Goal: Task Accomplishment & Management: Complete application form

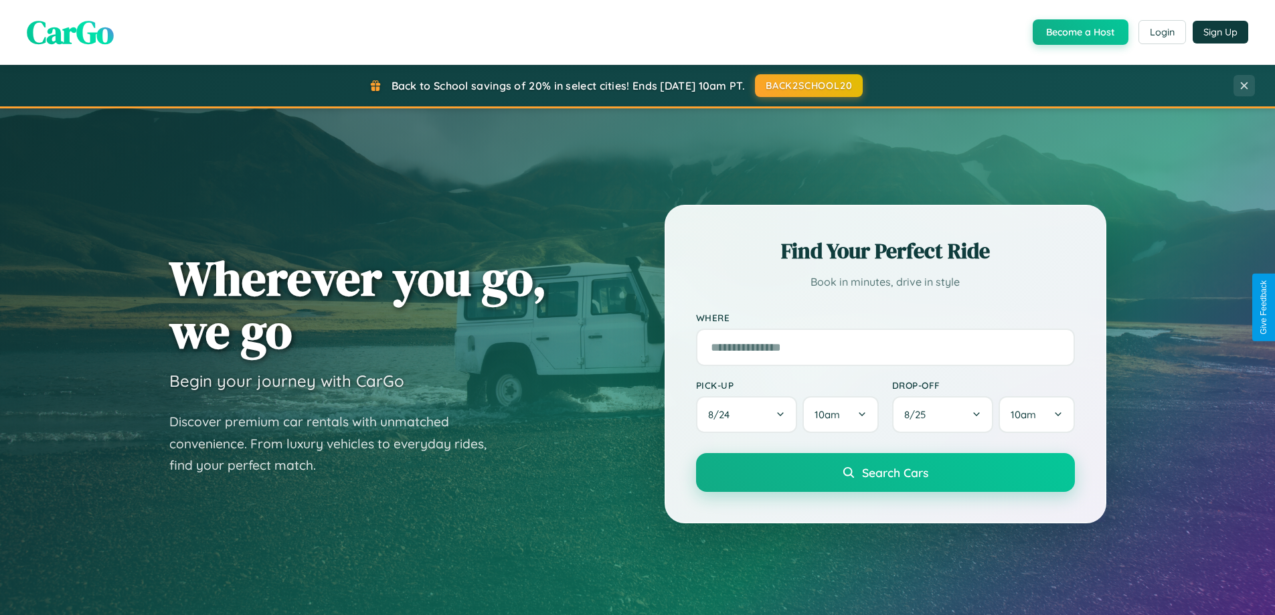
scroll to position [921, 0]
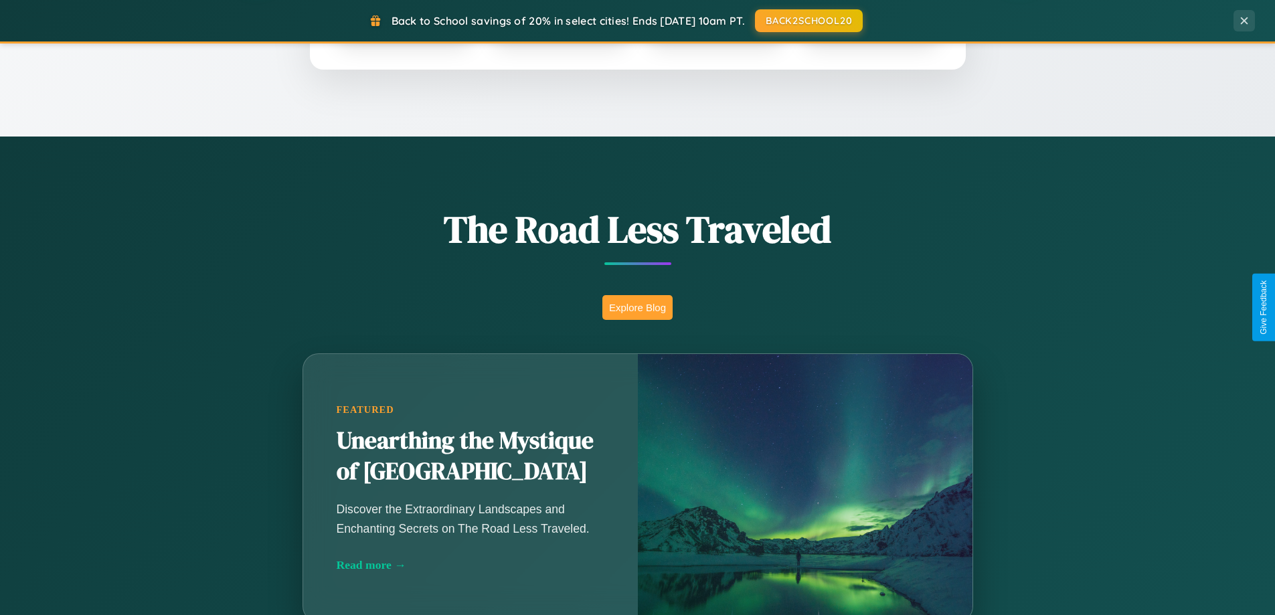
click at [637, 307] on button "Explore Blog" at bounding box center [637, 307] width 70 height 25
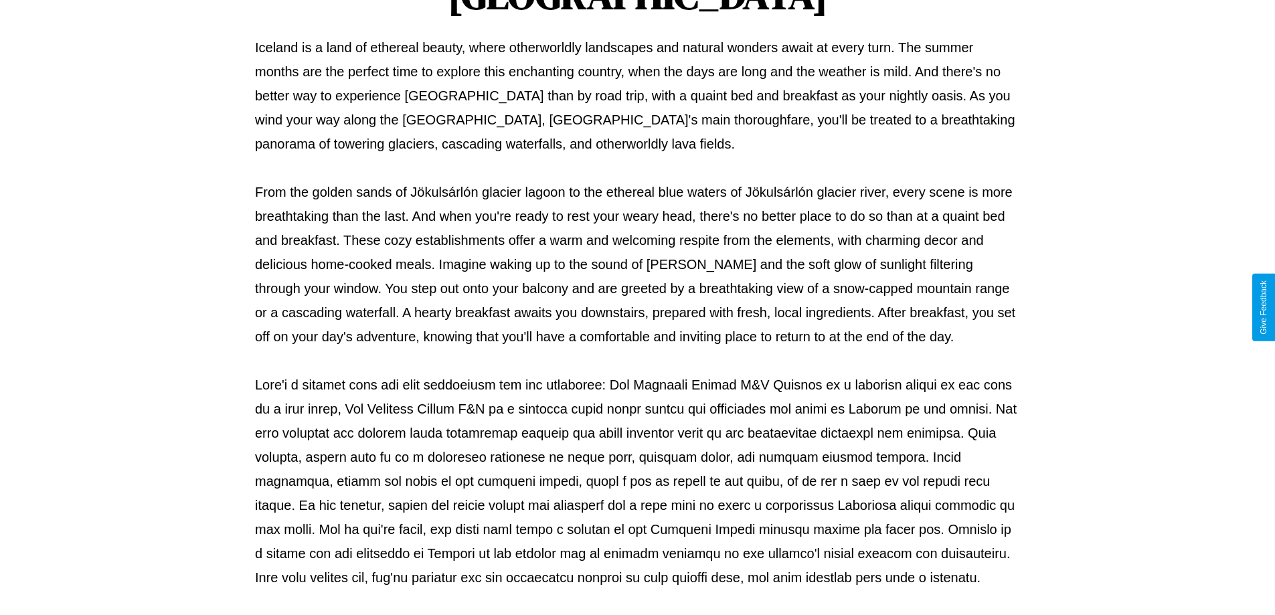
scroll to position [433, 0]
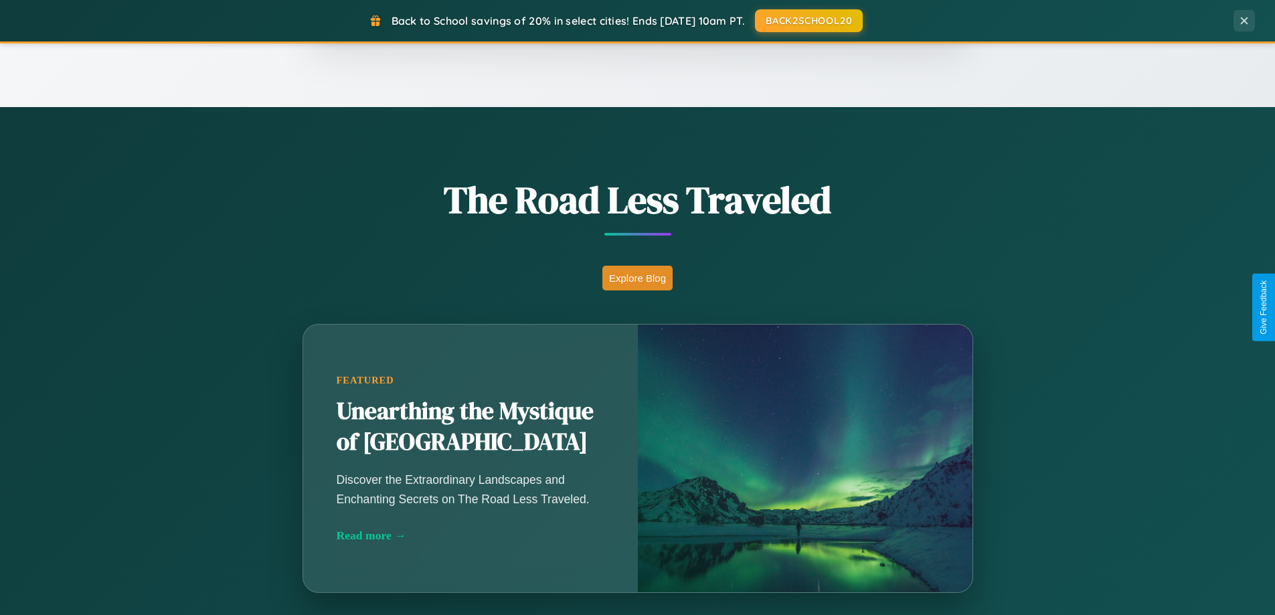
scroll to position [2576, 0]
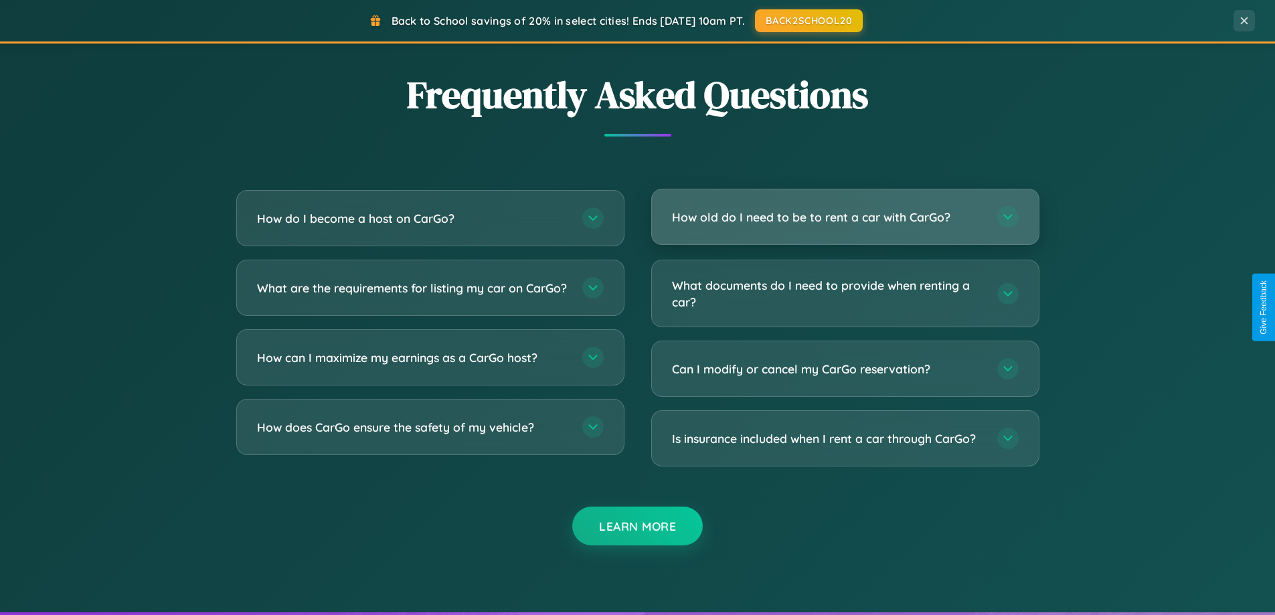
click at [845, 218] on h3 "How old do I need to be to rent a car with CarGo?" at bounding box center [828, 217] width 312 height 17
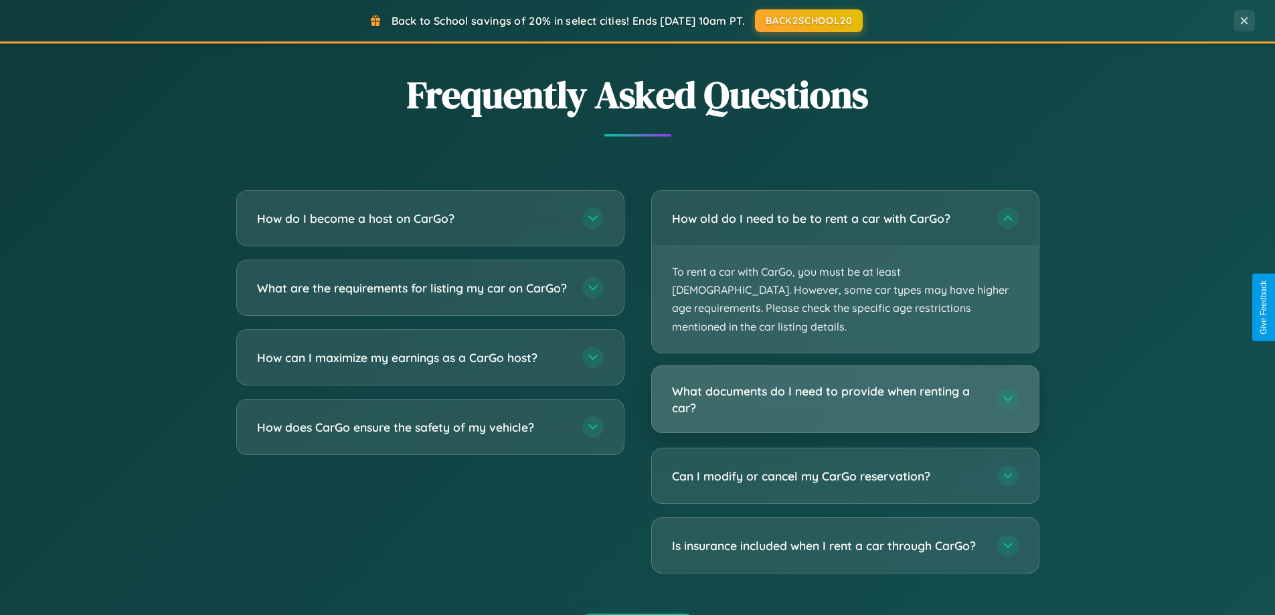
click at [845, 383] on h3 "What documents do I need to provide when renting a car?" at bounding box center [828, 399] width 312 height 33
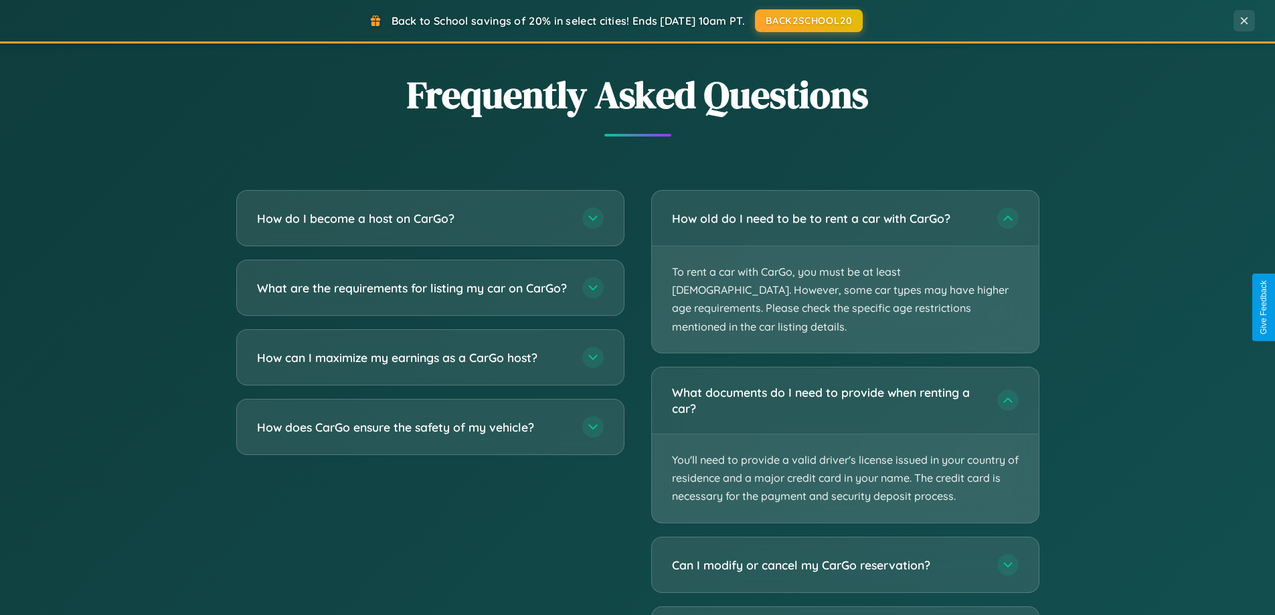
scroll to position [0, 0]
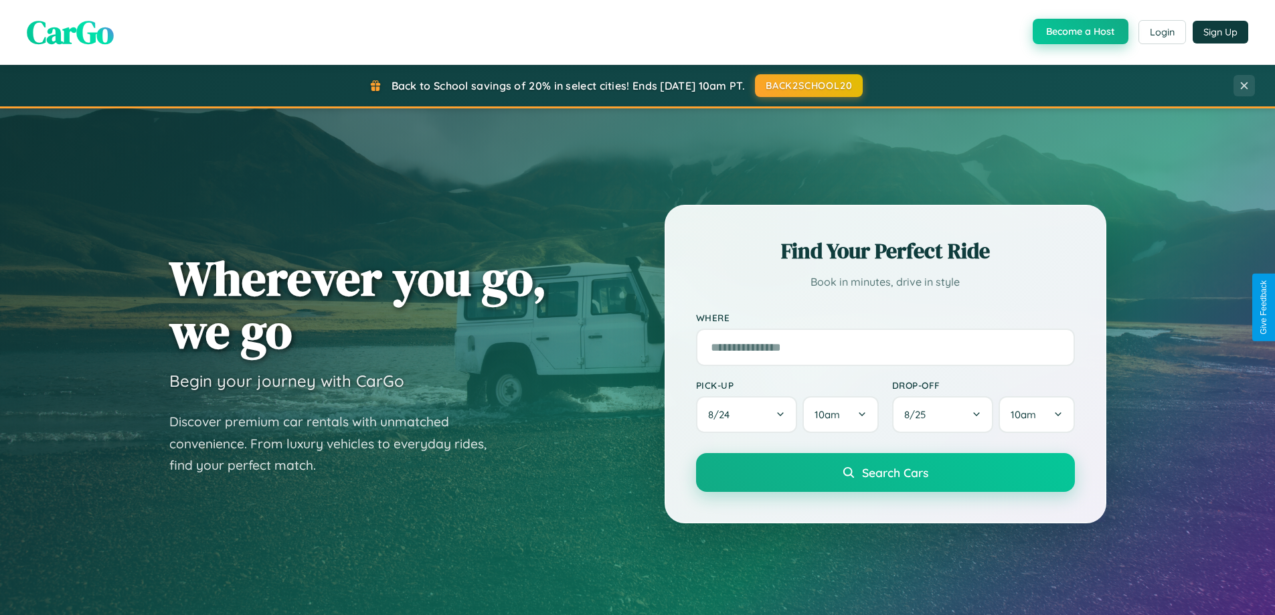
click at [1079, 32] on button "Become a Host" at bounding box center [1081, 31] width 96 height 25
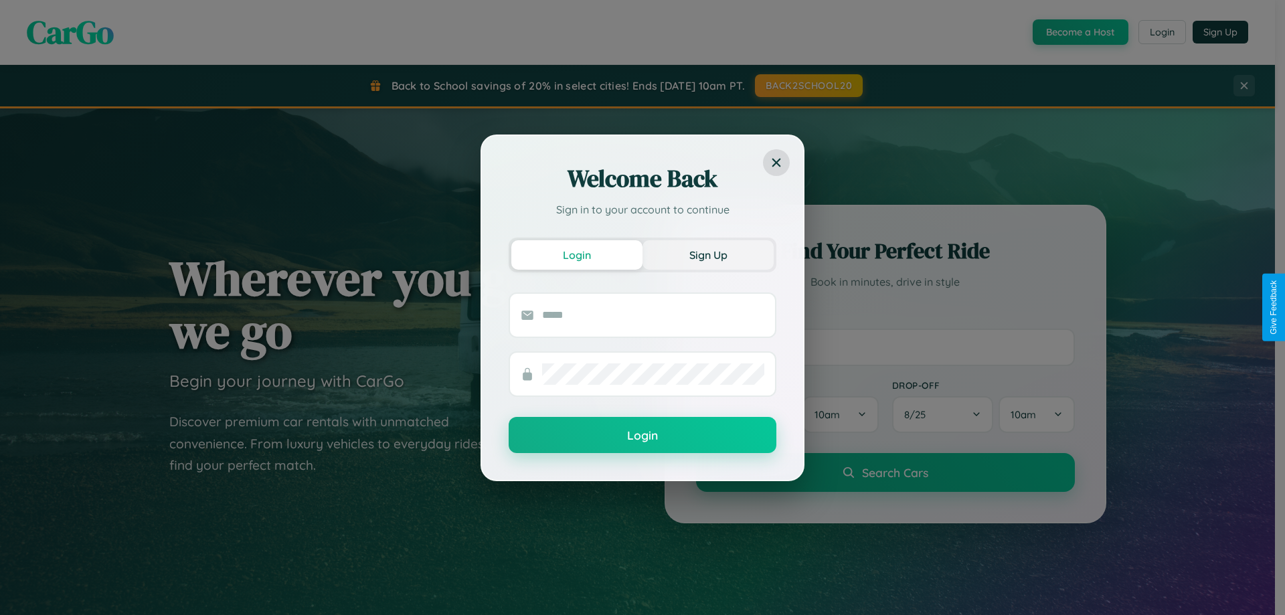
click at [708, 254] on button "Sign Up" at bounding box center [708, 254] width 131 height 29
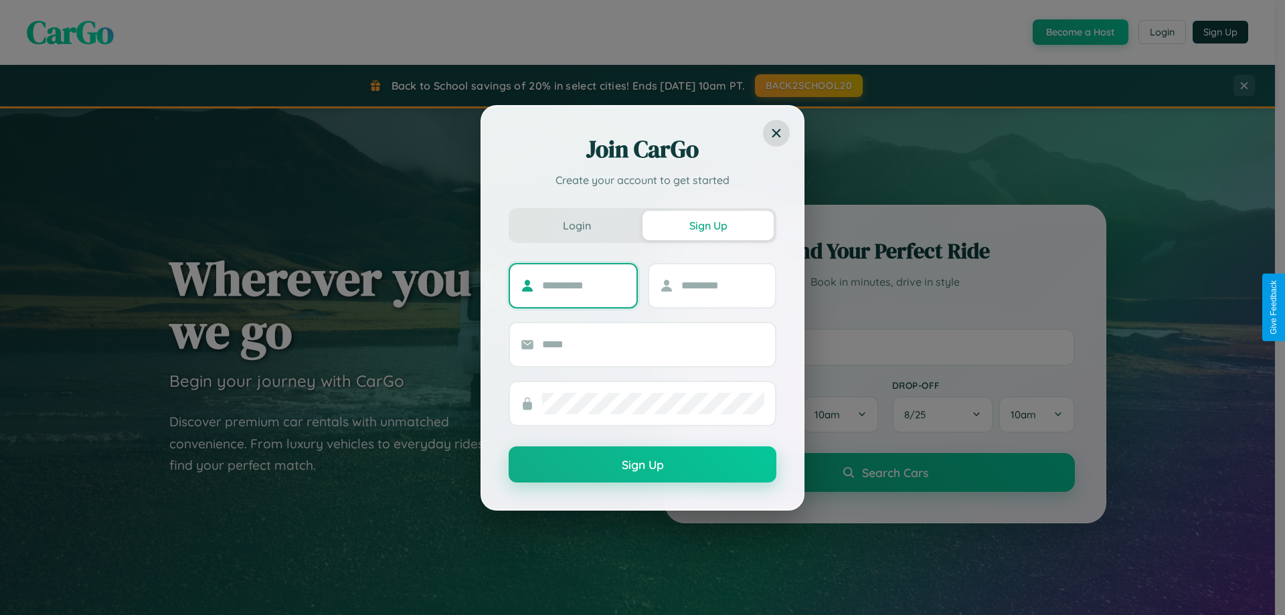
click at [584, 285] on input "text" at bounding box center [584, 285] width 84 height 21
type input "********"
click at [722, 285] on input "text" at bounding box center [723, 285] width 84 height 21
type input "****"
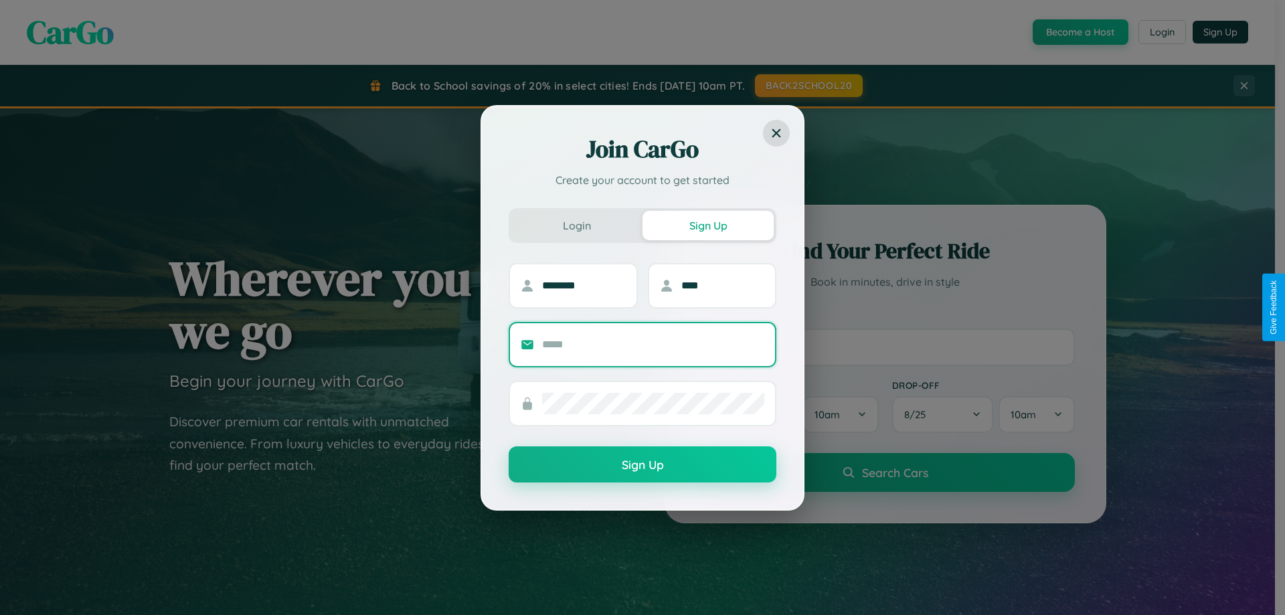
click at [653, 344] on input "text" at bounding box center [653, 344] width 222 height 21
type input "**********"
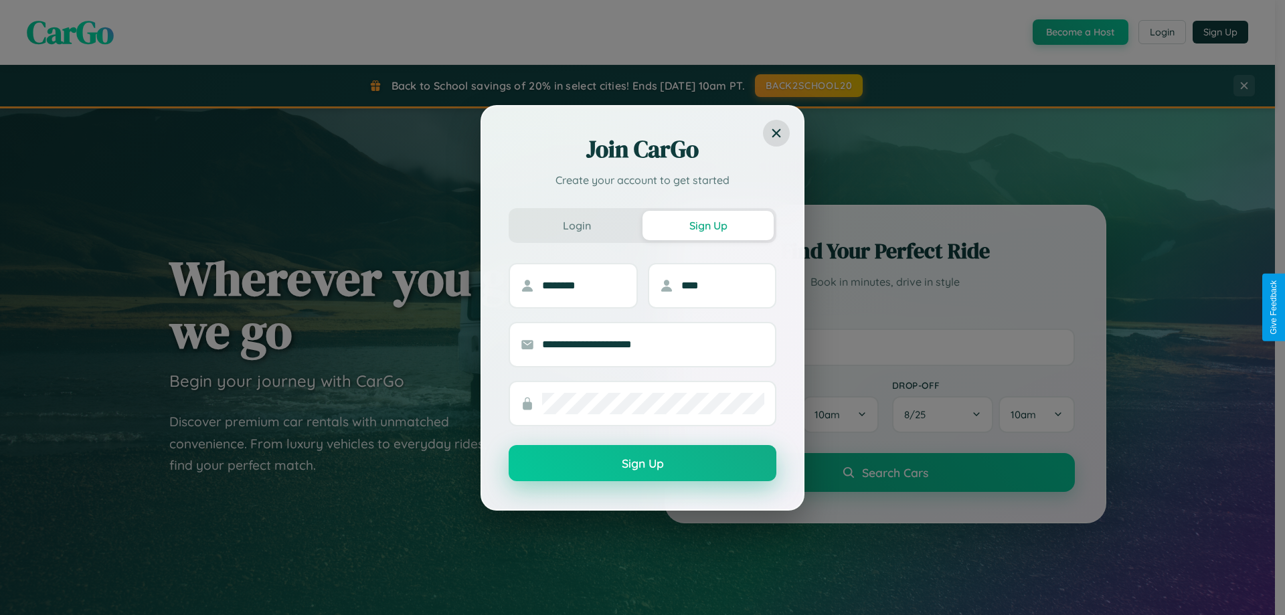
click at [643, 464] on button "Sign Up" at bounding box center [643, 463] width 268 height 36
